Goal: Transaction & Acquisition: Download file/media

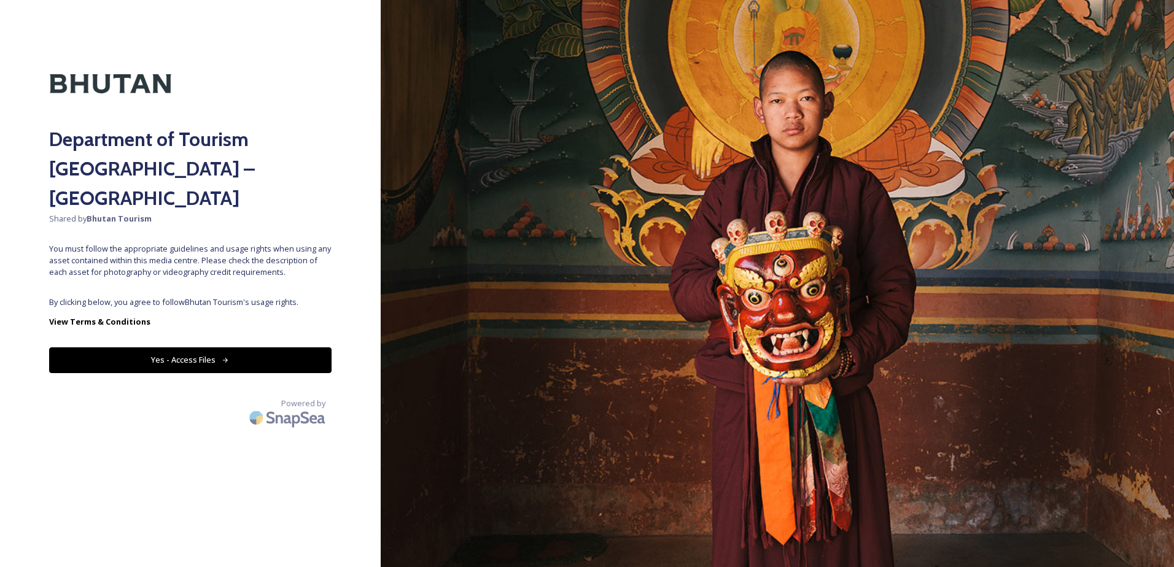
click at [241, 347] on button "Yes - Access Files" at bounding box center [190, 359] width 282 height 25
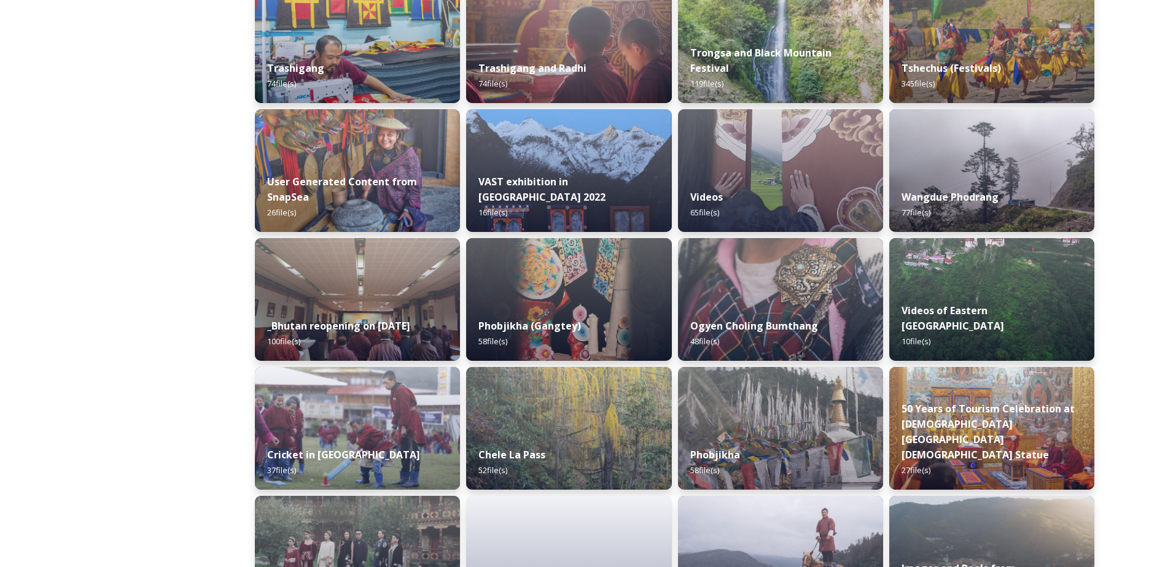
scroll to position [1245, 0]
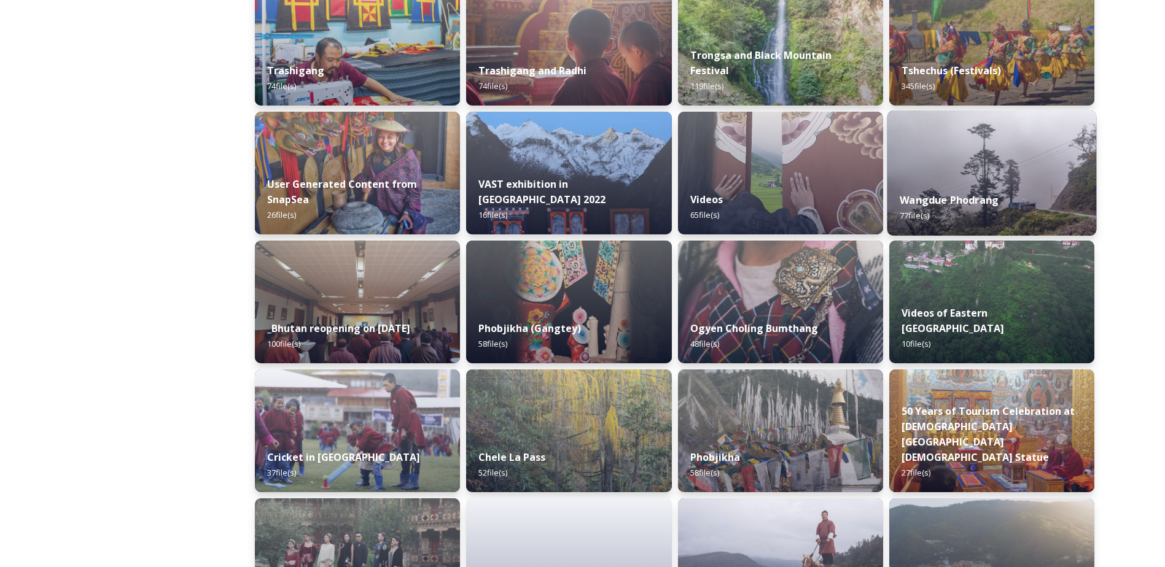
click at [979, 187] on div "Wangdue Phodrang 77 file(s)" at bounding box center [990, 208] width 209 height 56
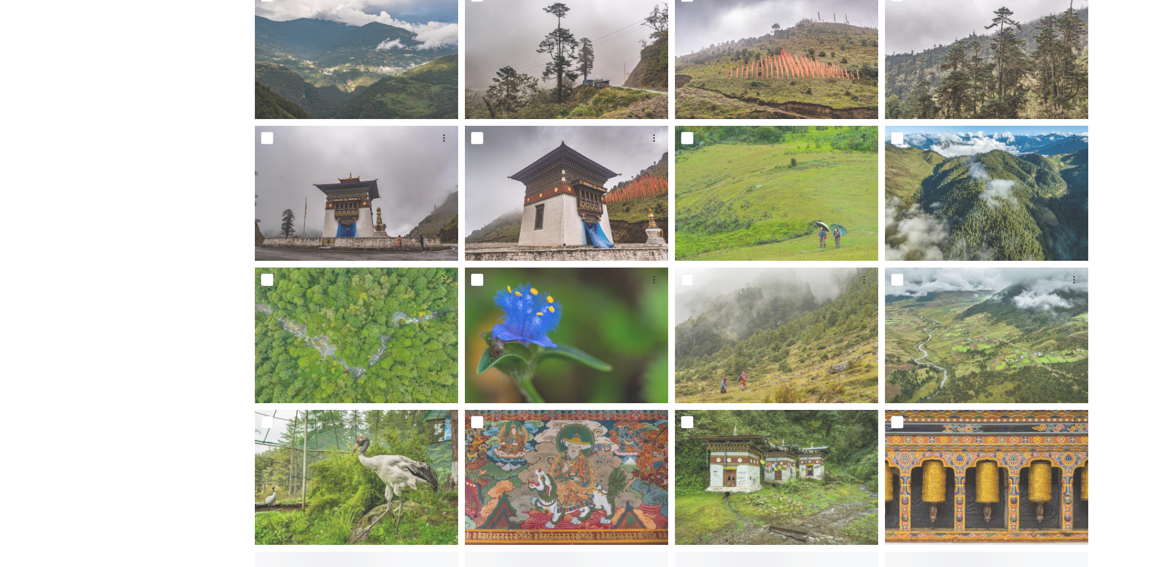
scroll to position [430, 0]
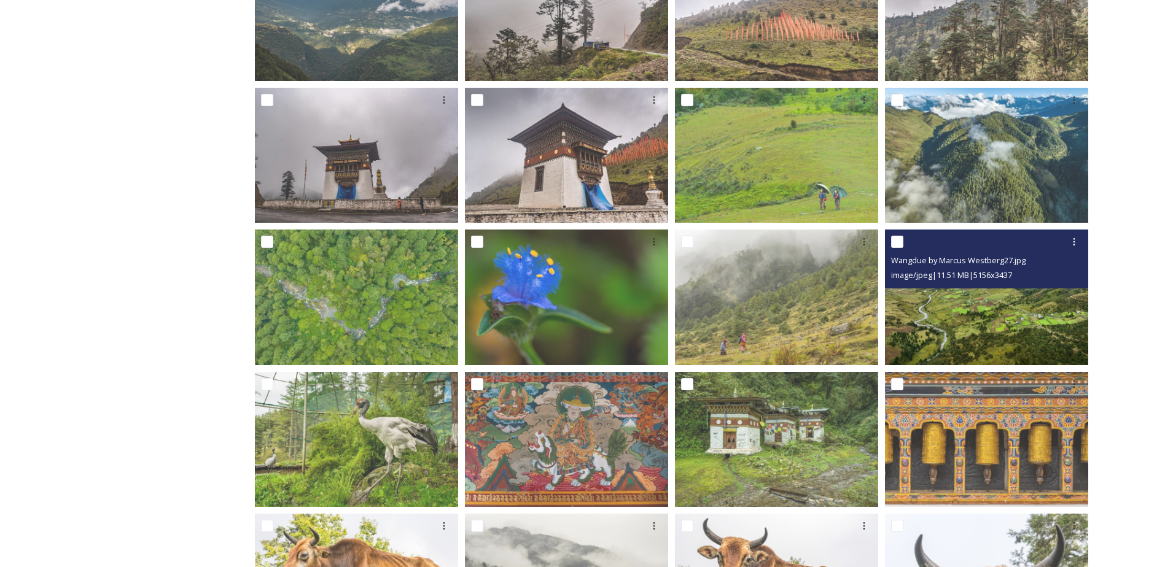
click at [955, 303] on img at bounding box center [986, 298] width 203 height 136
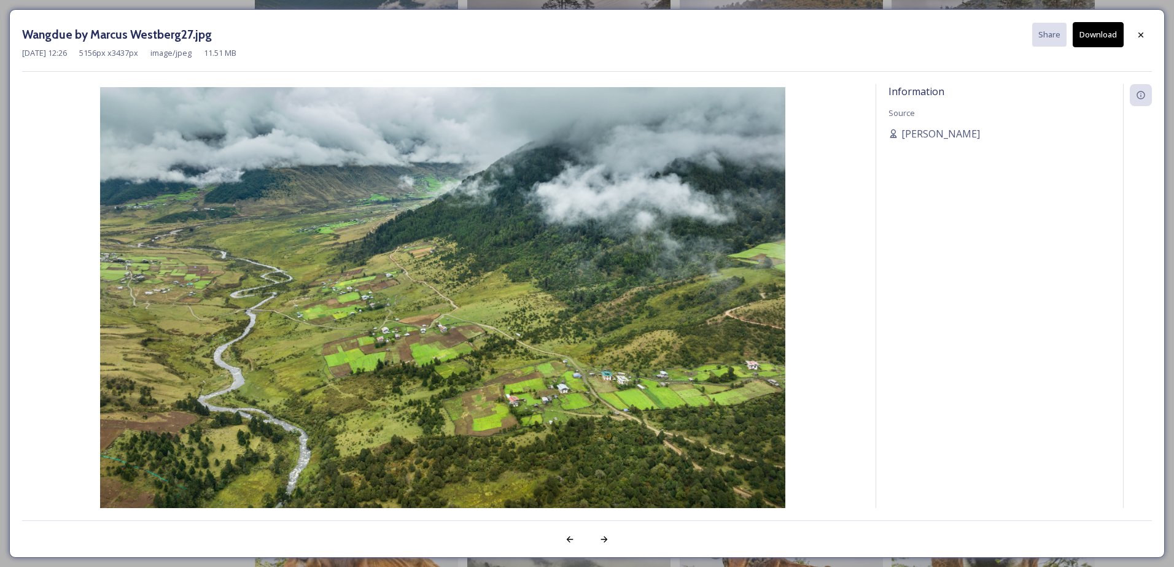
click at [1101, 32] on button "Download" at bounding box center [1097, 34] width 51 height 25
click at [1144, 34] on icon at bounding box center [1141, 35] width 10 height 10
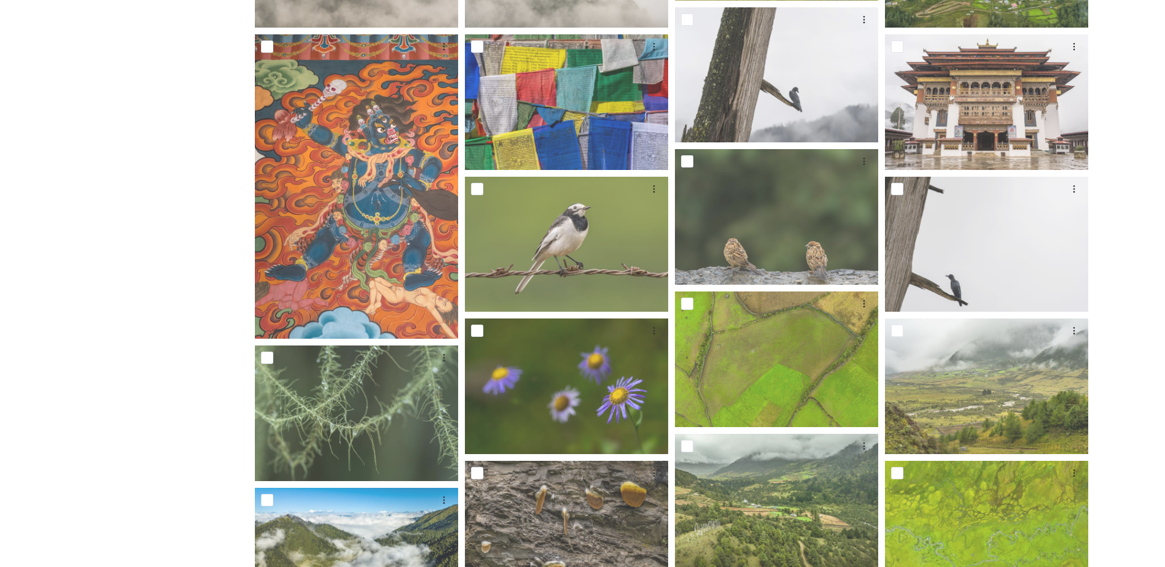
scroll to position [2071, 0]
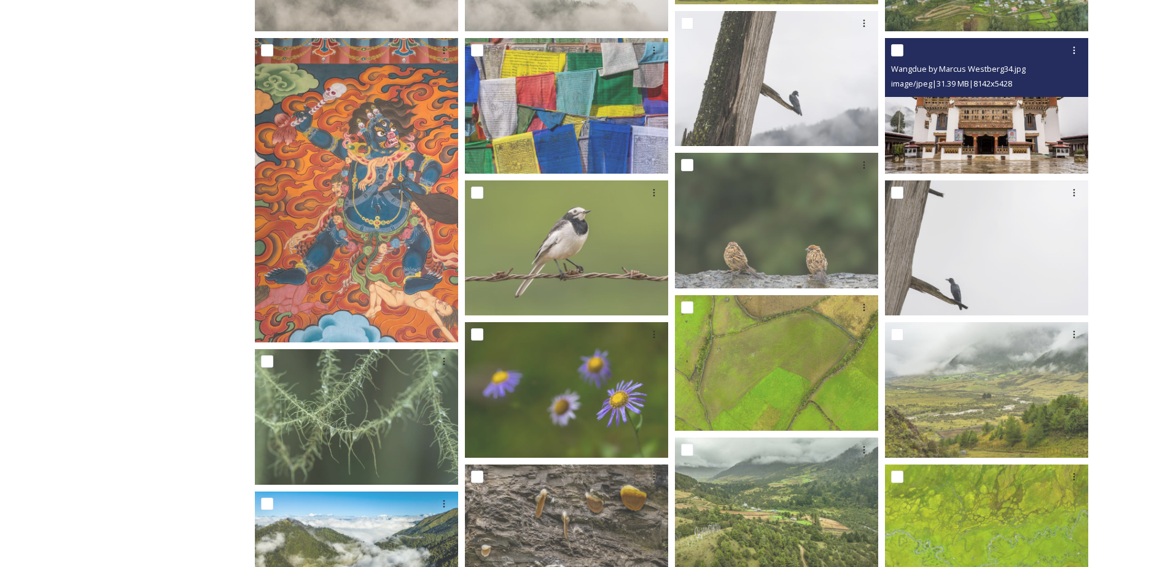
click at [971, 120] on img at bounding box center [986, 106] width 203 height 136
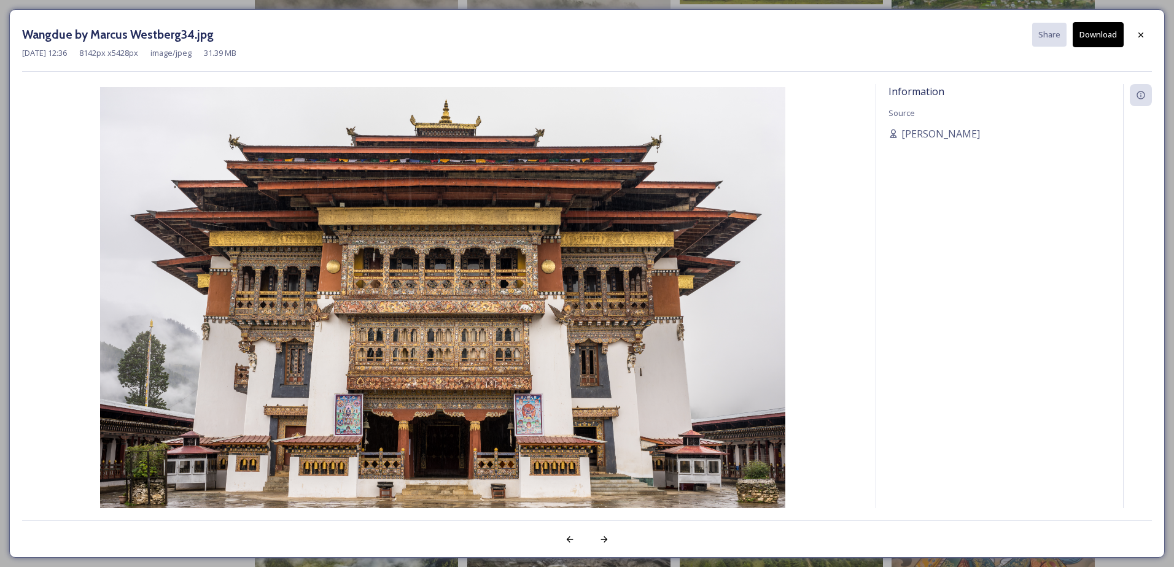
click at [1104, 40] on button "Download" at bounding box center [1097, 34] width 51 height 25
click at [1138, 35] on icon at bounding box center [1141, 35] width 10 height 10
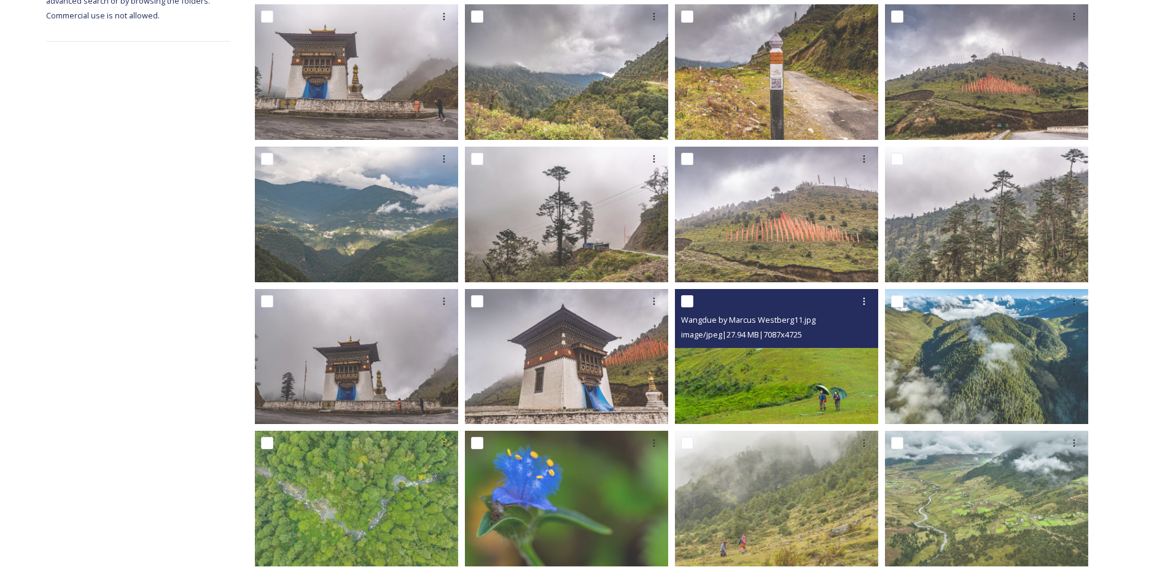
scroll to position [167, 0]
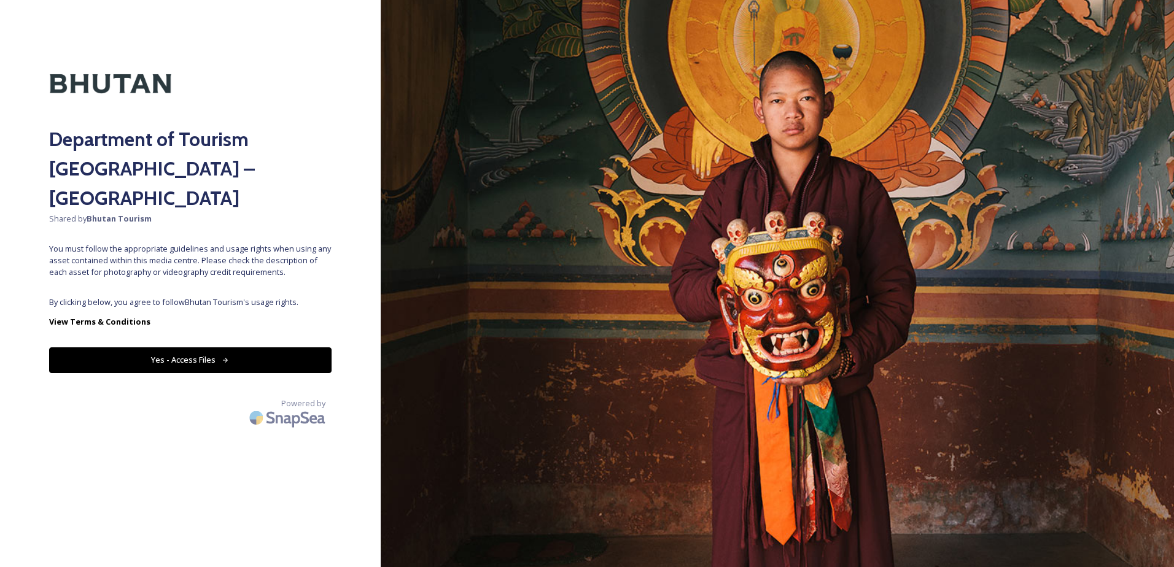
click at [196, 347] on button "Yes - Access Files" at bounding box center [190, 359] width 282 height 25
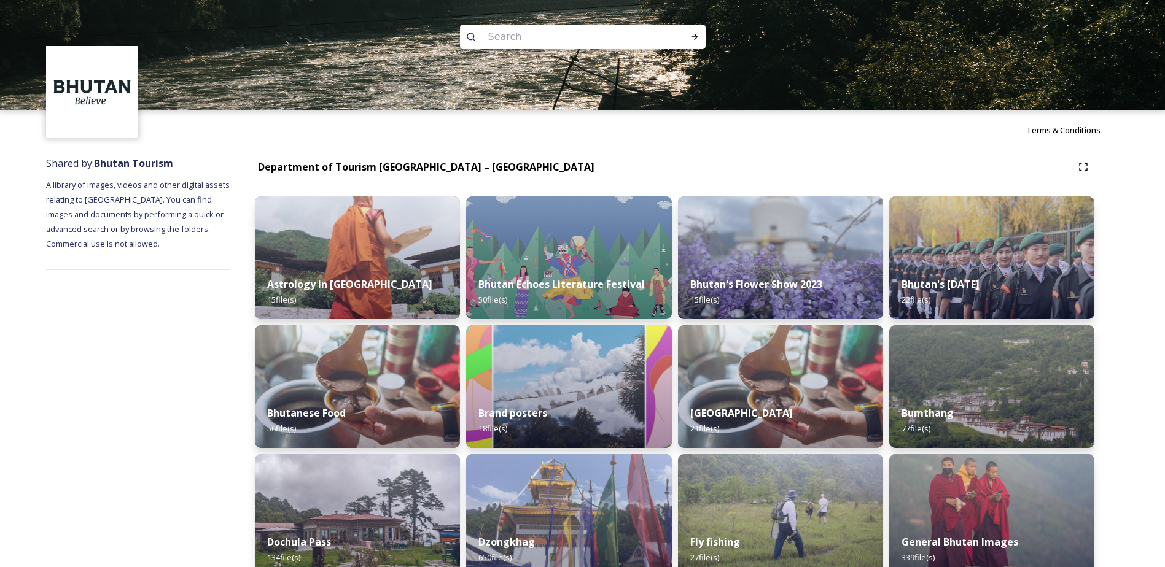
click at [587, 37] on input at bounding box center [566, 36] width 168 height 27
type input "Longteu"
type input "Longtey"
click at [696, 36] on icon at bounding box center [694, 37] width 7 height 6
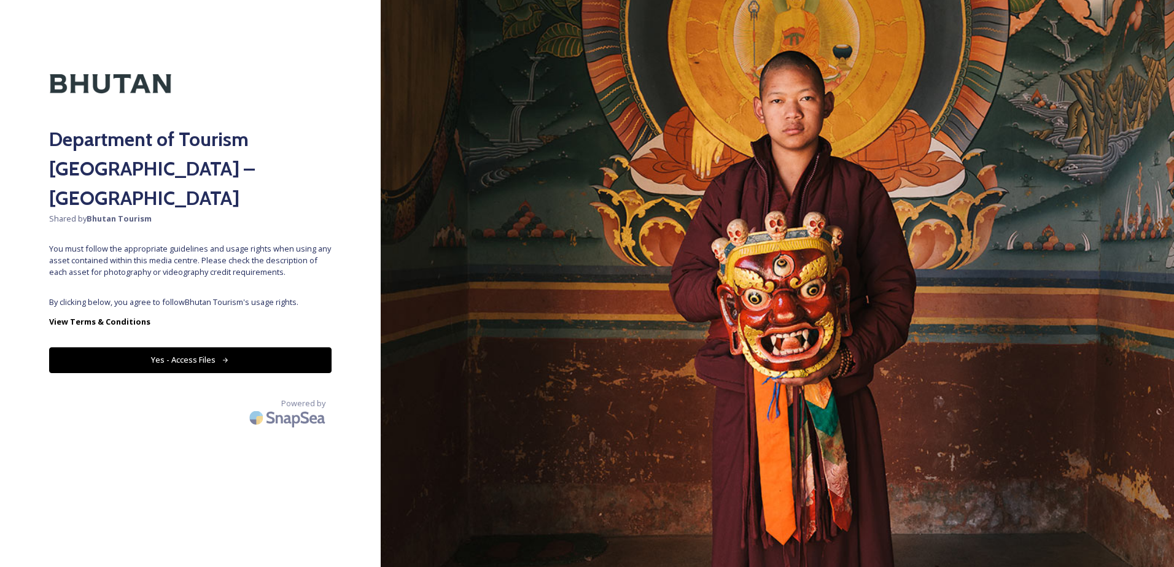
click at [209, 347] on button "Yes - Access Files" at bounding box center [190, 359] width 282 height 25
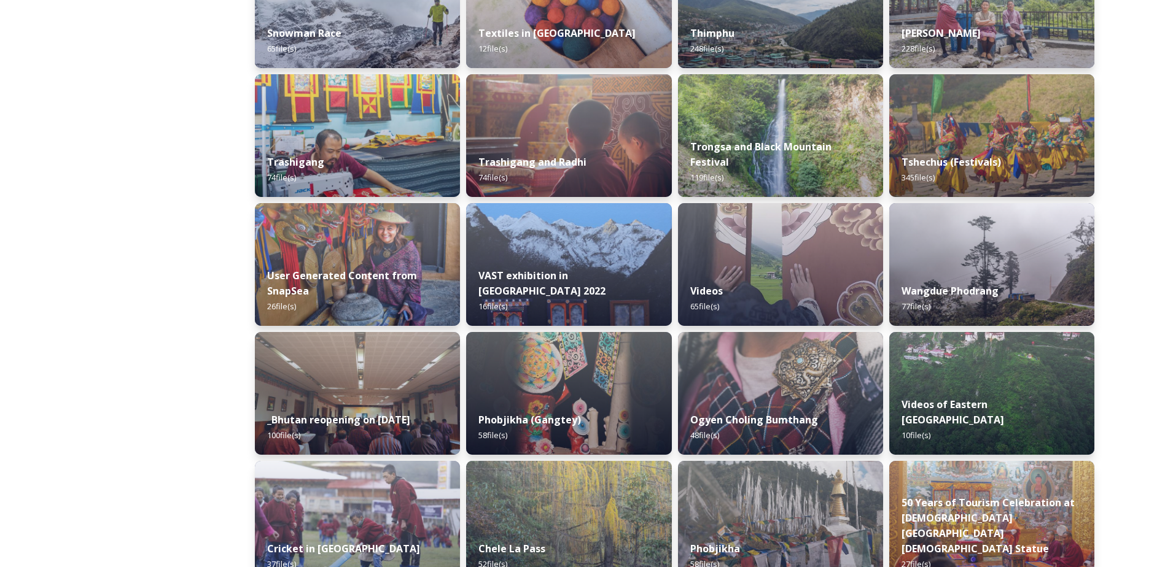
scroll to position [1166, 0]
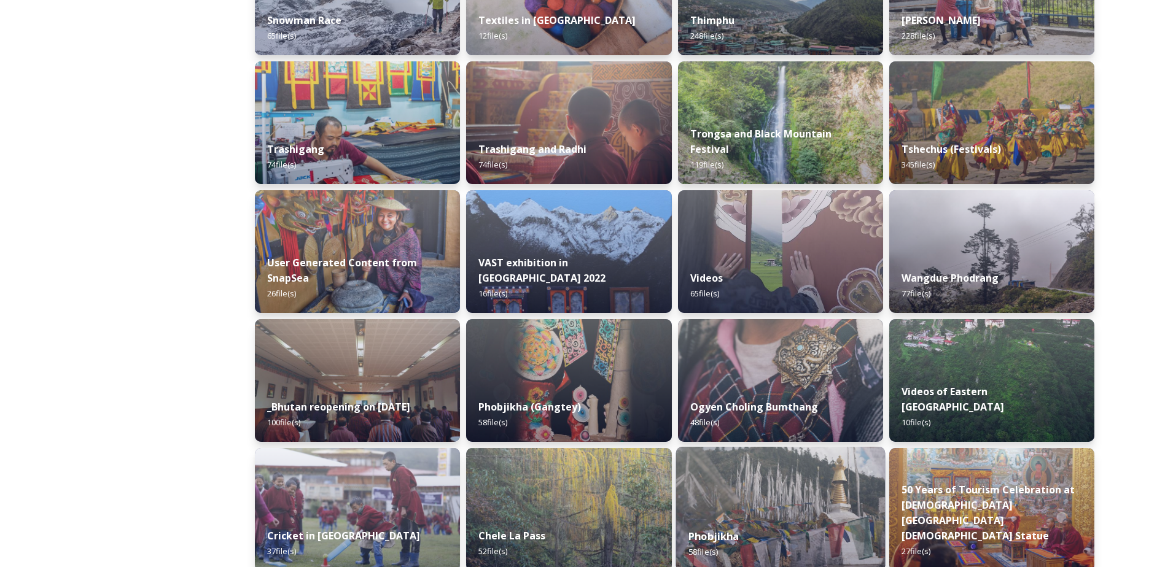
click at [764, 511] on img at bounding box center [779, 509] width 209 height 125
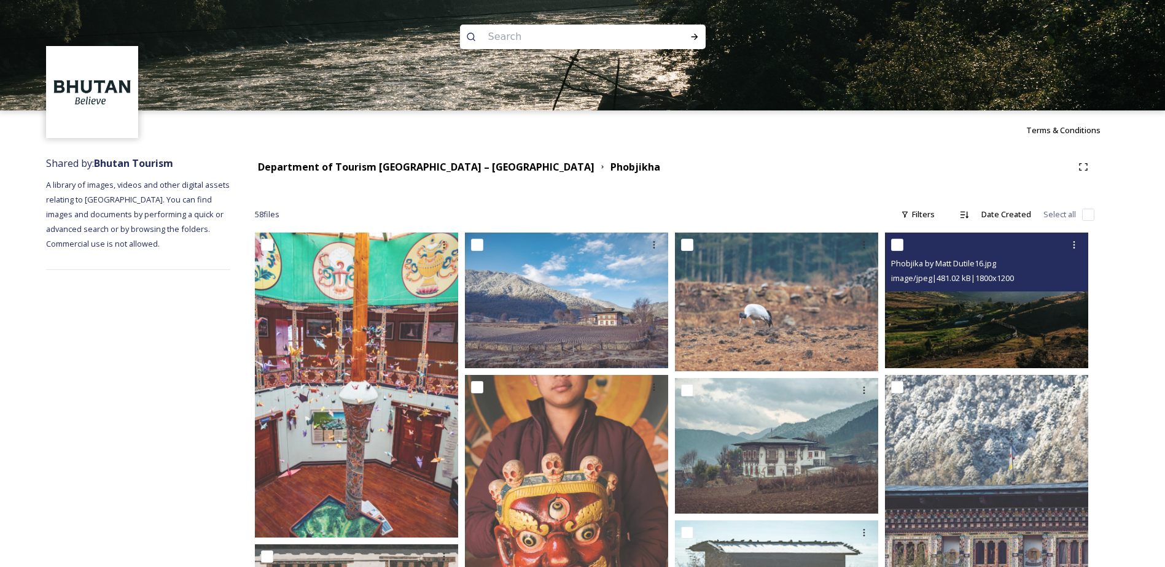
click at [1002, 309] on img at bounding box center [986, 301] width 203 height 136
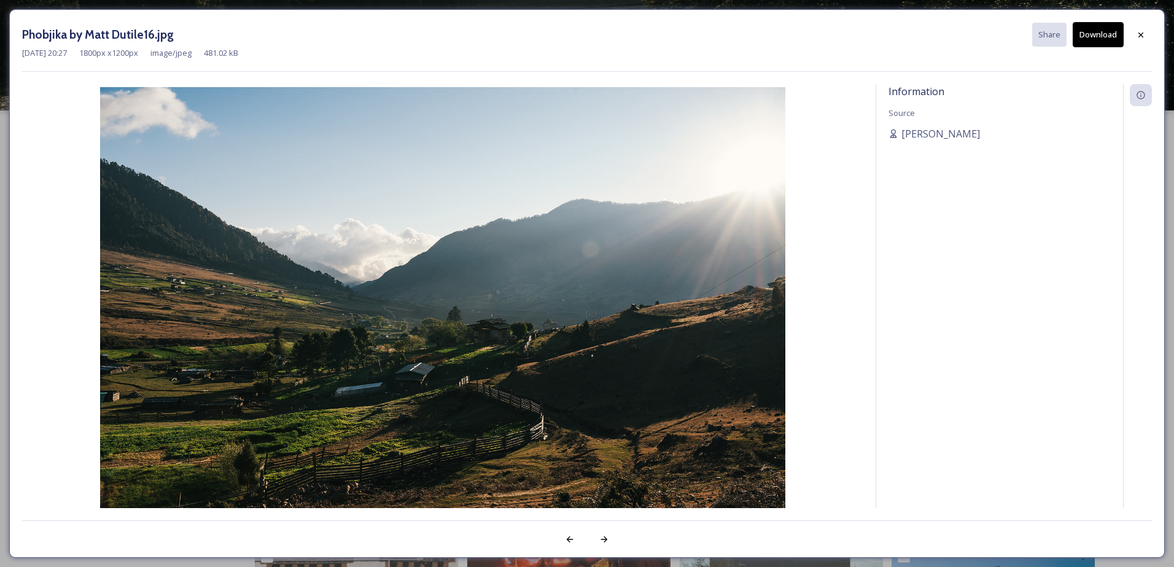
click at [1098, 36] on button "Download" at bounding box center [1097, 34] width 51 height 25
click at [1138, 34] on icon at bounding box center [1141, 35] width 10 height 10
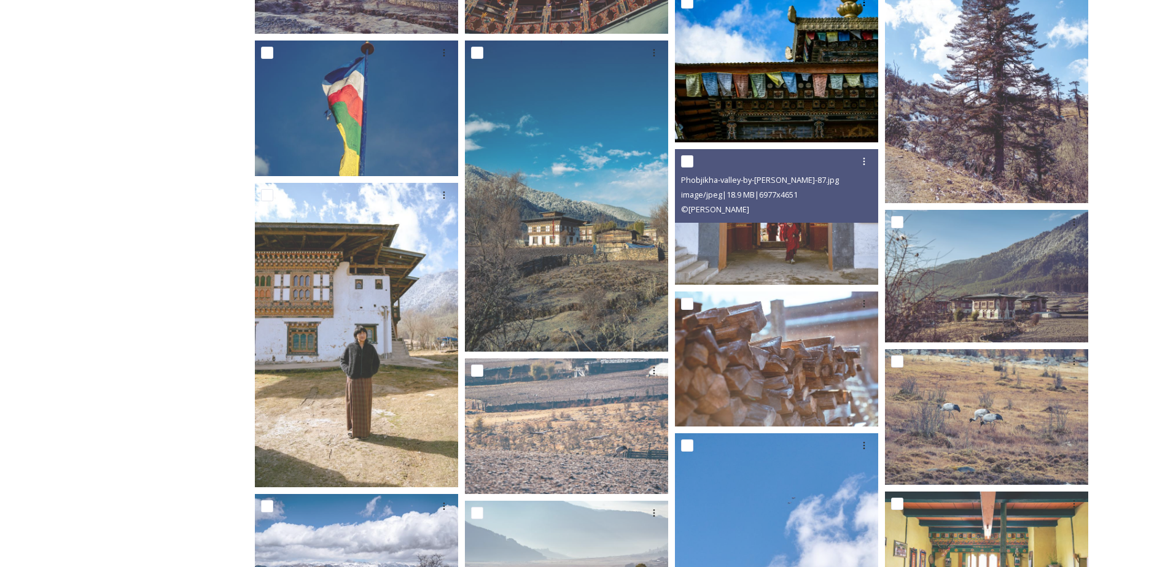
scroll to position [798, 0]
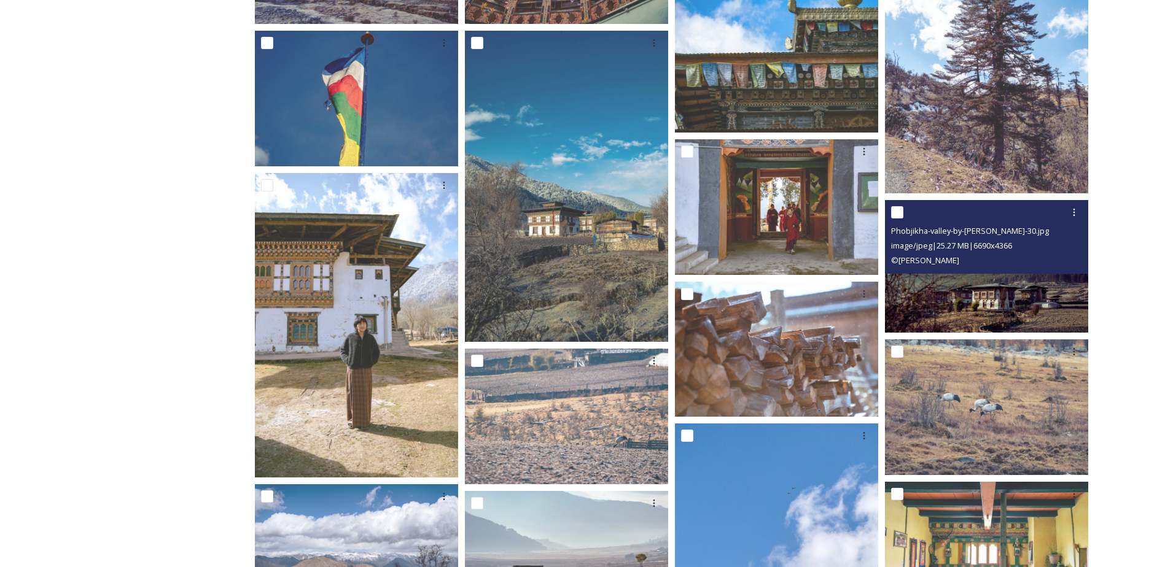
click at [1041, 308] on img at bounding box center [986, 266] width 203 height 133
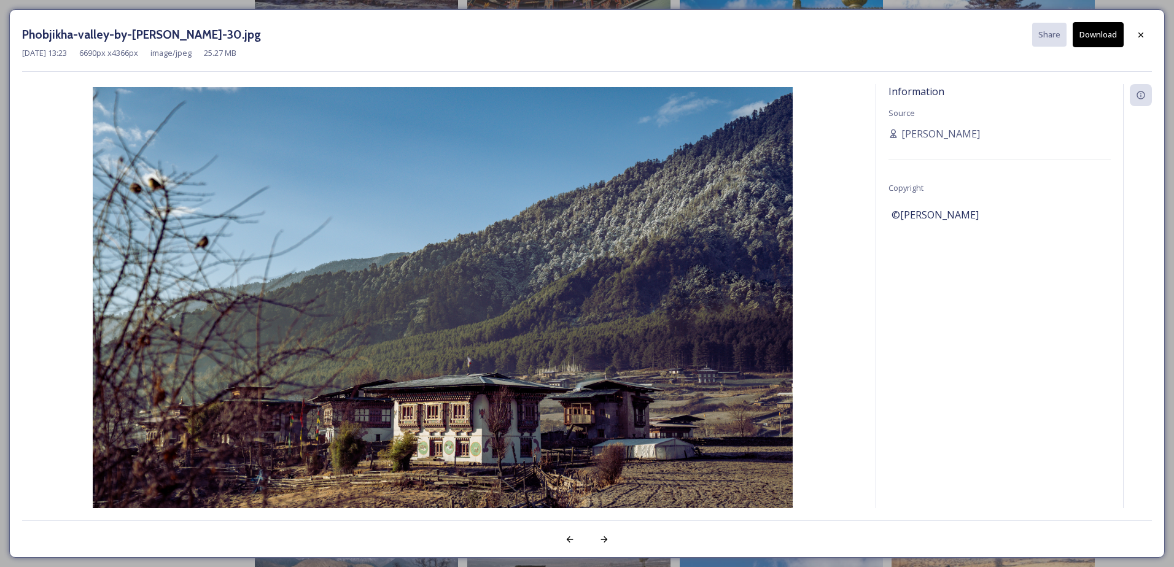
click at [1104, 36] on button "Download" at bounding box center [1097, 34] width 51 height 25
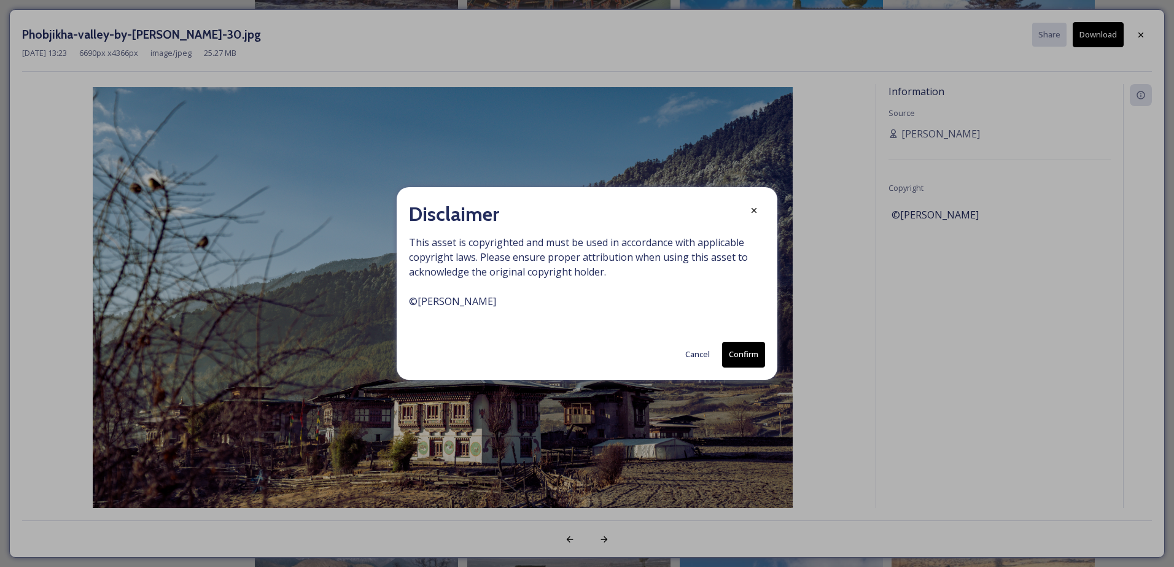
click at [749, 363] on button "Confirm" at bounding box center [743, 354] width 43 height 25
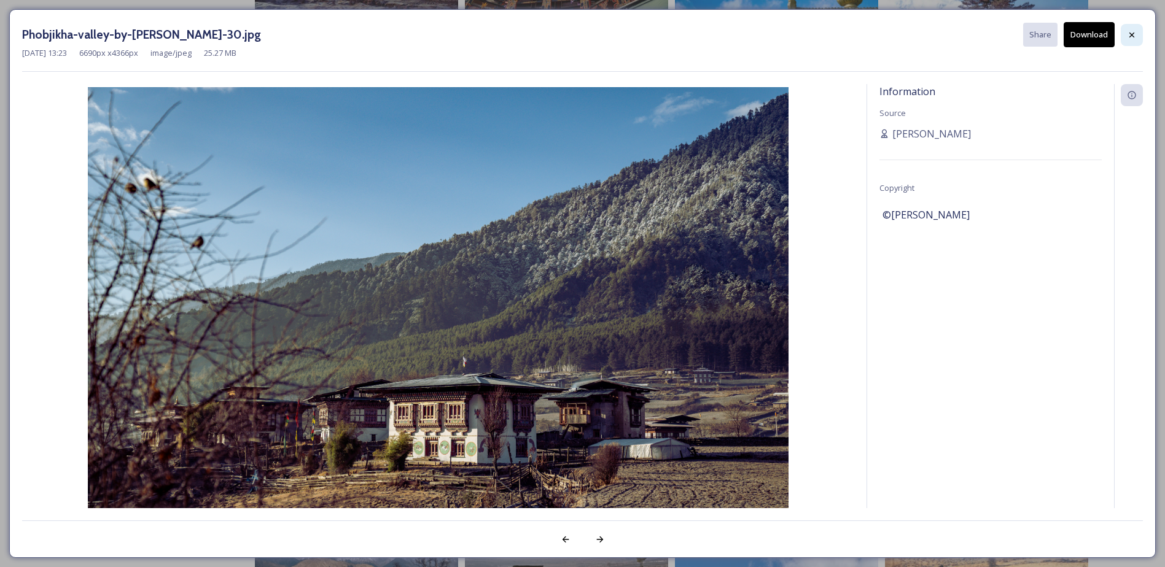
click at [1131, 35] on icon at bounding box center [1131, 34] width 5 height 5
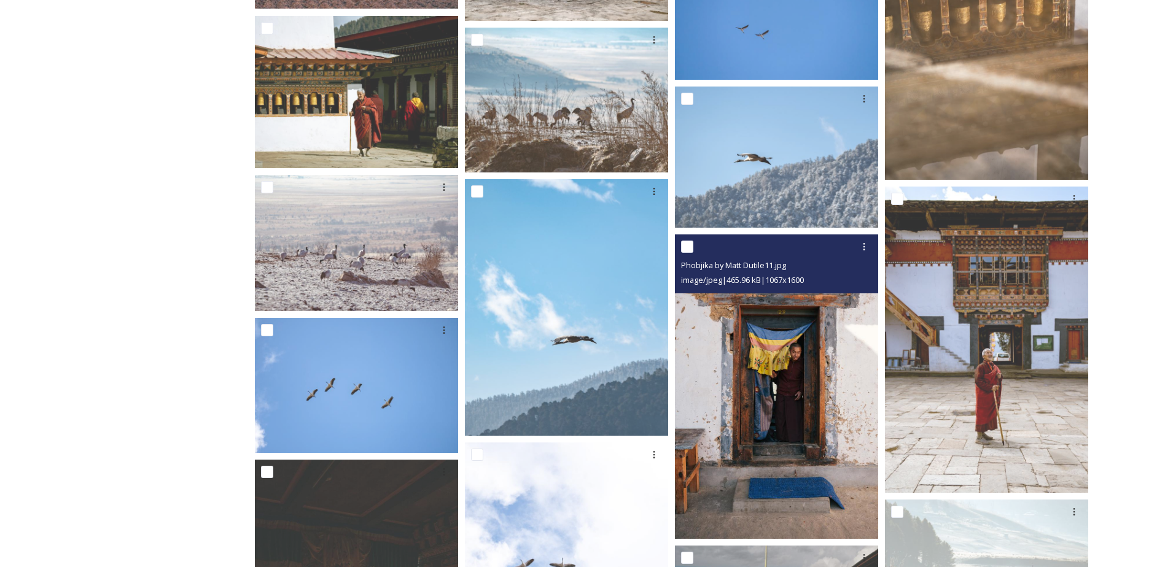
scroll to position [1669, 0]
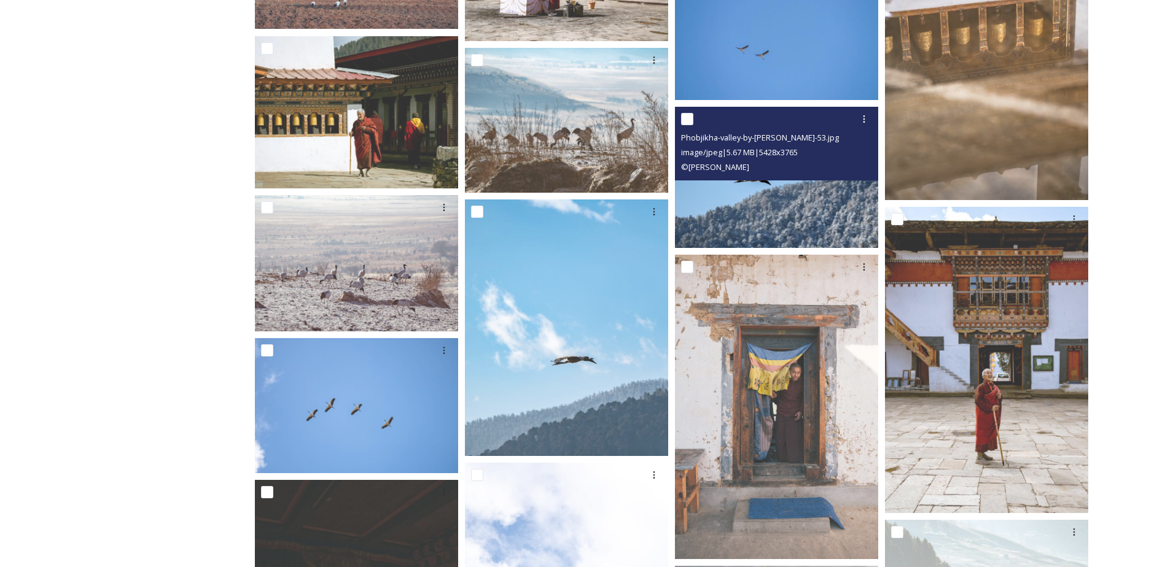
click at [816, 220] on img at bounding box center [776, 177] width 203 height 141
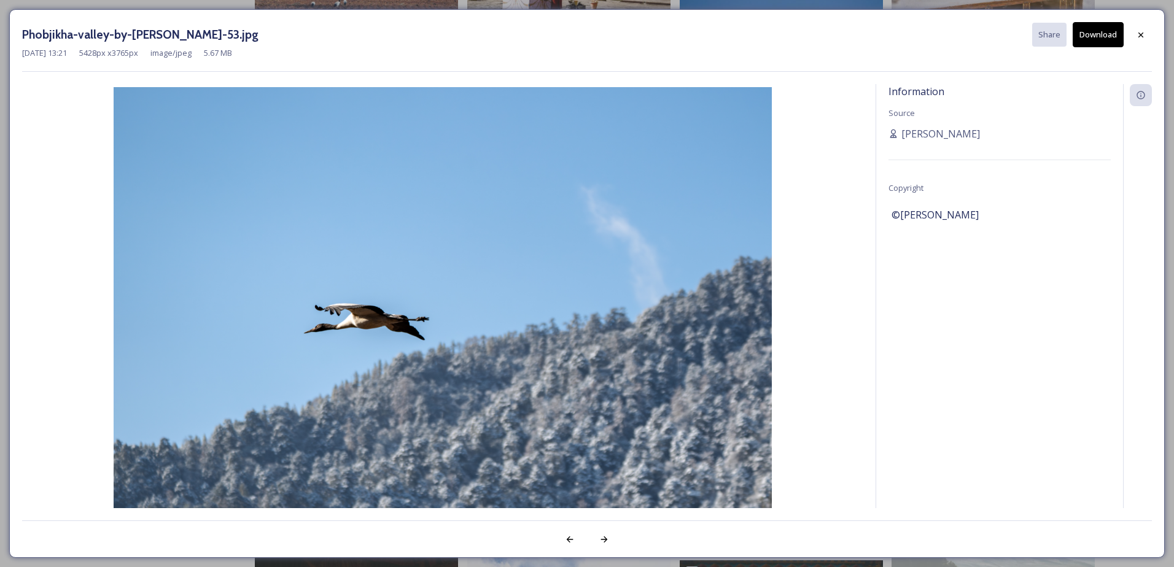
click at [1108, 39] on button "Download" at bounding box center [1097, 34] width 51 height 25
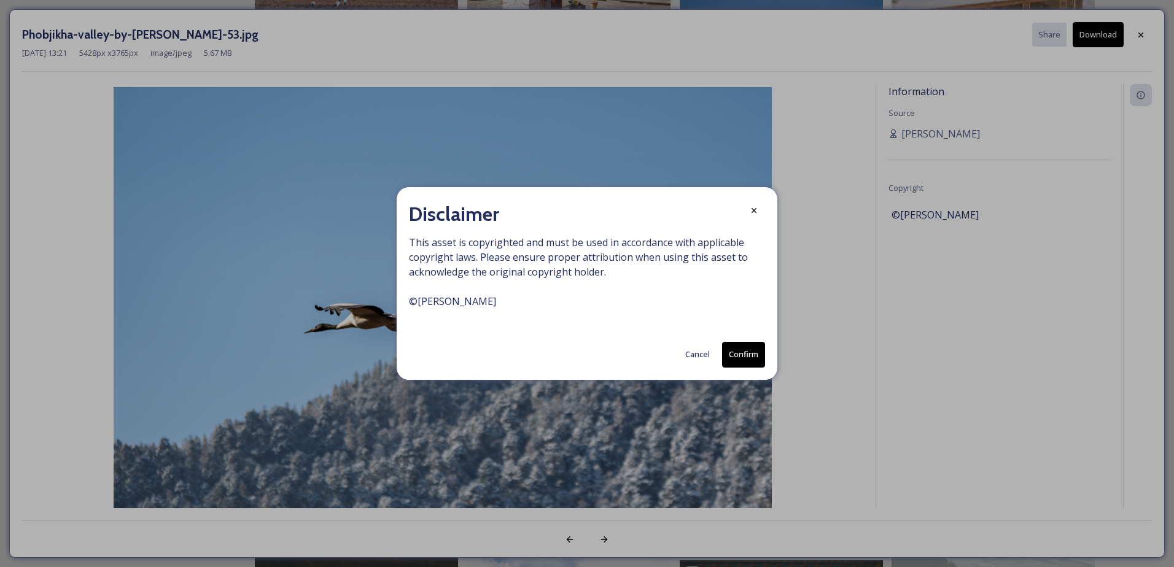
click at [746, 354] on button "Confirm" at bounding box center [743, 354] width 43 height 25
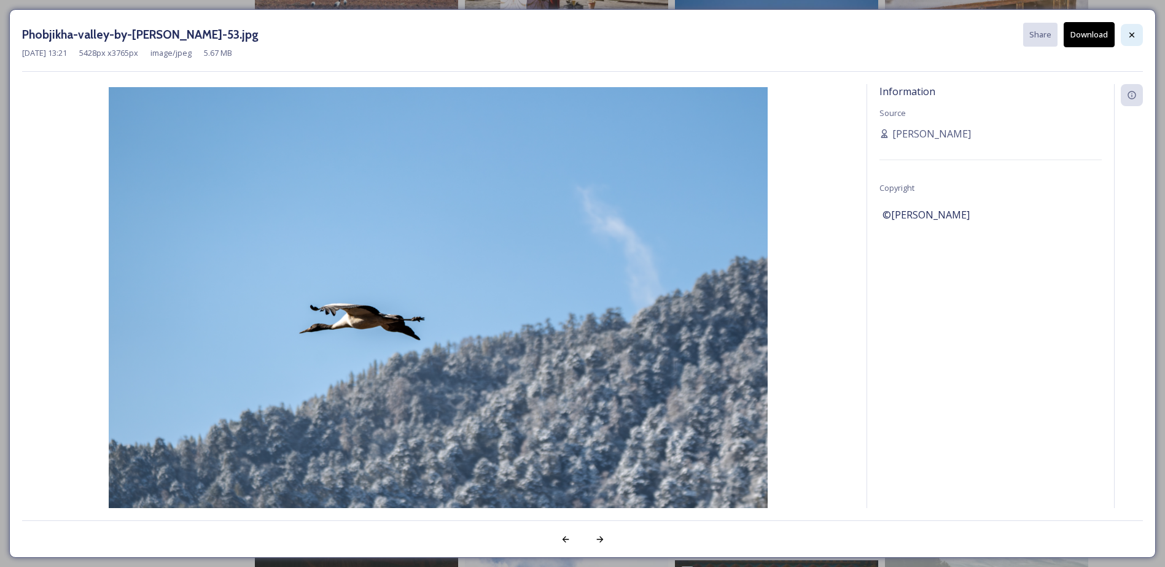
click at [1138, 35] on div at bounding box center [1131, 35] width 22 height 22
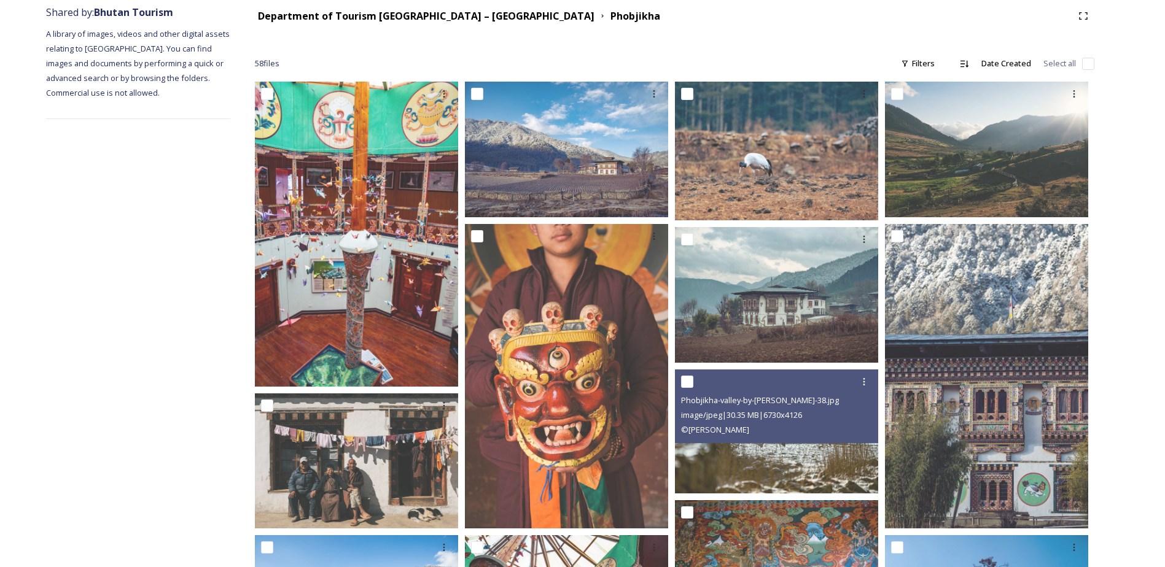
scroll to position [134, 0]
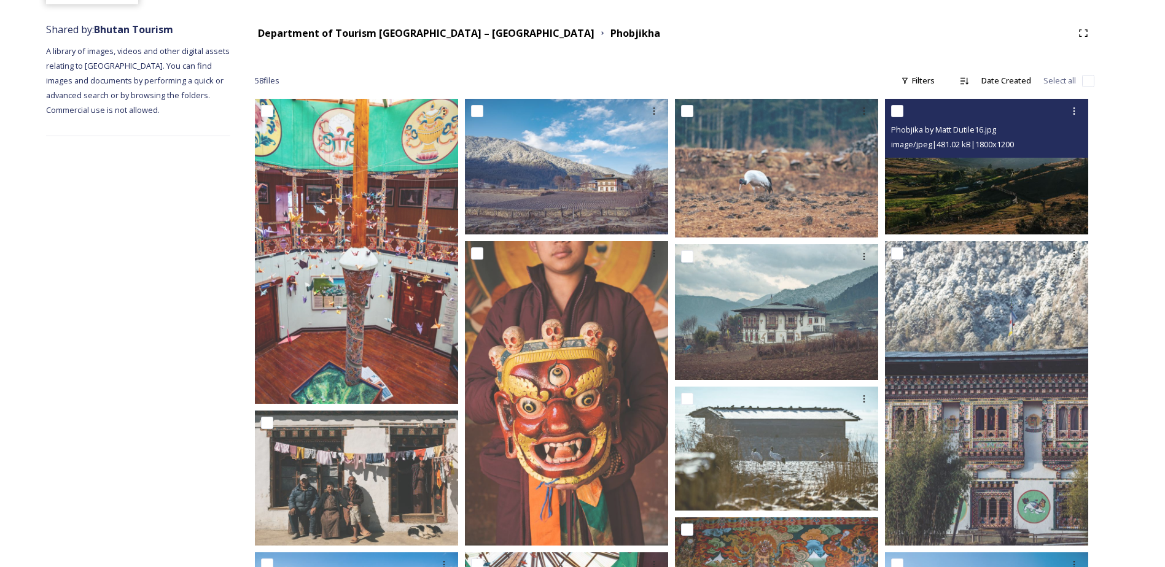
click at [1004, 185] on img at bounding box center [986, 167] width 203 height 136
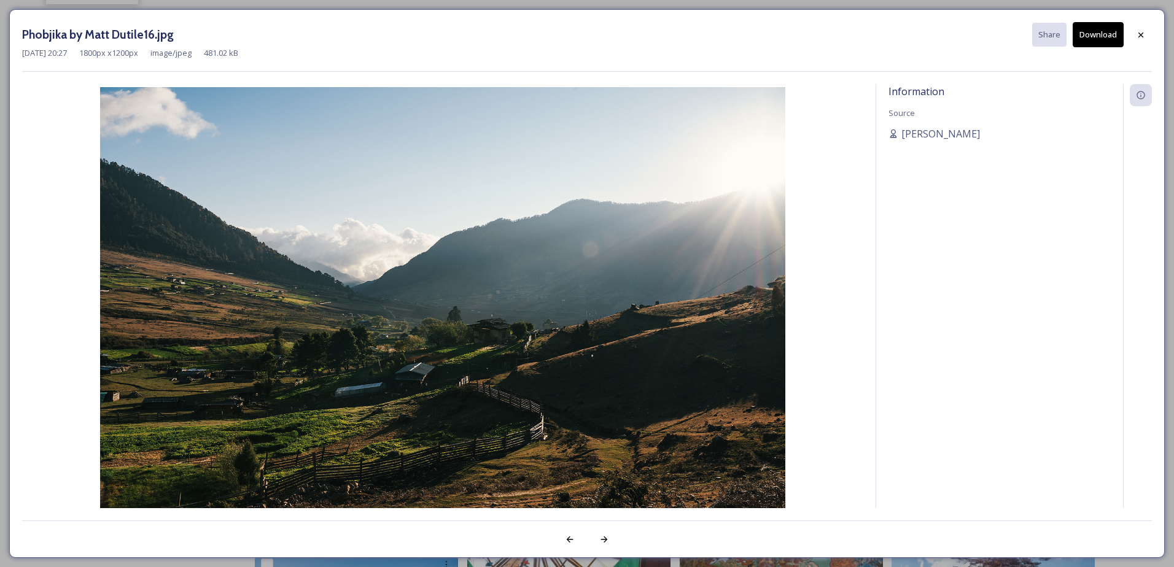
click at [1117, 37] on button "Download" at bounding box center [1097, 34] width 51 height 25
drag, startPoint x: 1138, startPoint y: 33, endPoint x: 1107, endPoint y: 28, distance: 31.1
click at [1138, 33] on icon at bounding box center [1141, 35] width 10 height 10
